Goal: Information Seeking & Learning: Learn about a topic

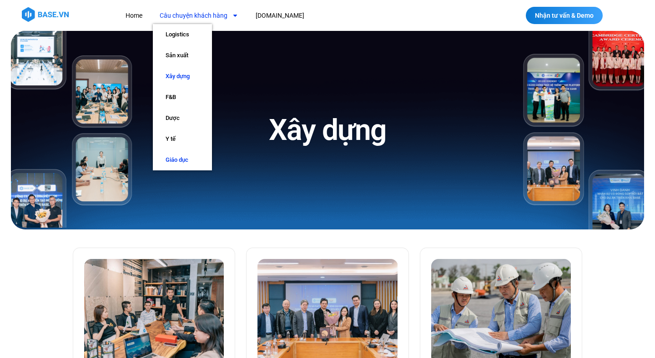
click at [183, 156] on link "Giáo dục" at bounding box center [182, 160] width 59 height 21
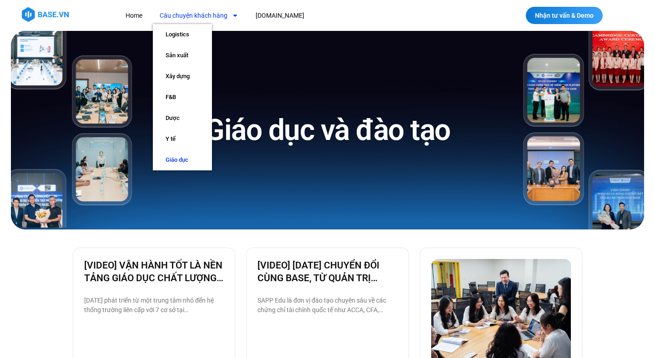
click at [219, 15] on link "Câu chuyện khách hàng" at bounding box center [199, 15] width 92 height 17
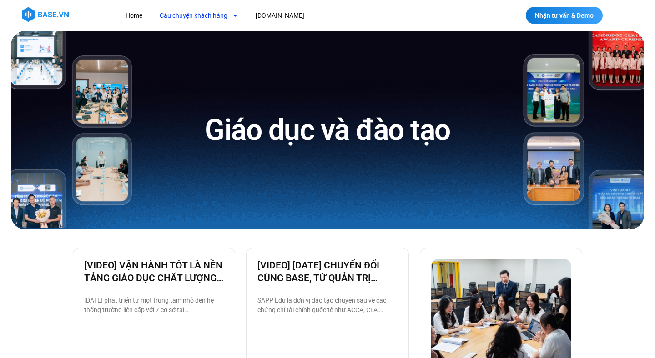
click at [165, 17] on link "Câu chuyện khách hàng" at bounding box center [199, 15] width 92 height 17
click at [165, 16] on link "Câu chuyện khách hàng" at bounding box center [199, 15] width 92 height 17
click at [278, 20] on link "[DOMAIN_NAME]" at bounding box center [280, 15] width 62 height 17
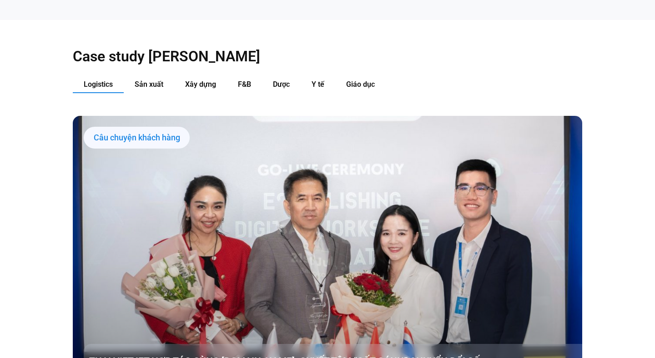
scroll to position [931, 0]
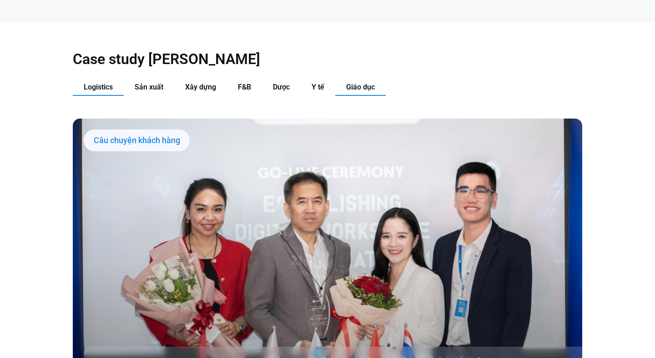
click at [367, 83] on span "Giáo dục" at bounding box center [360, 87] width 29 height 9
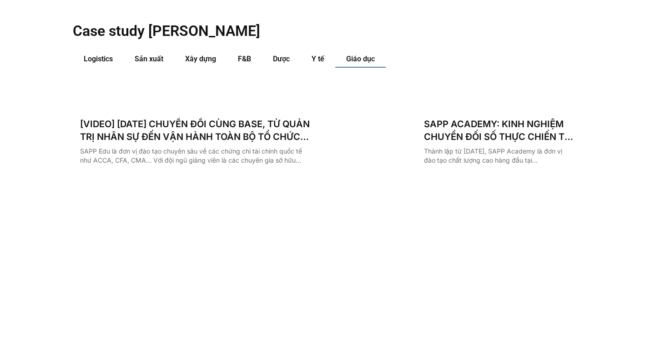
scroll to position [965, 0]
